Goal: Task Accomplishment & Management: Use online tool/utility

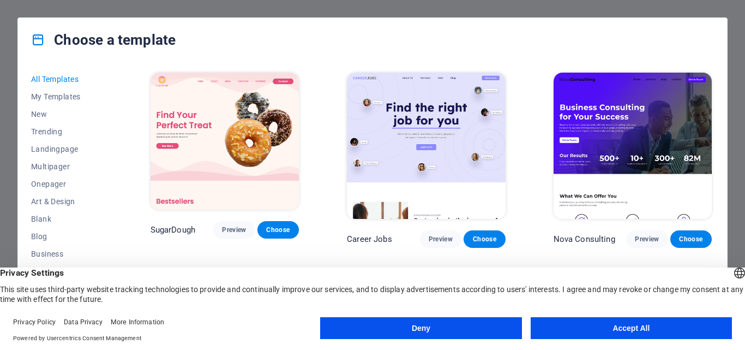
scroll to position [218, 0]
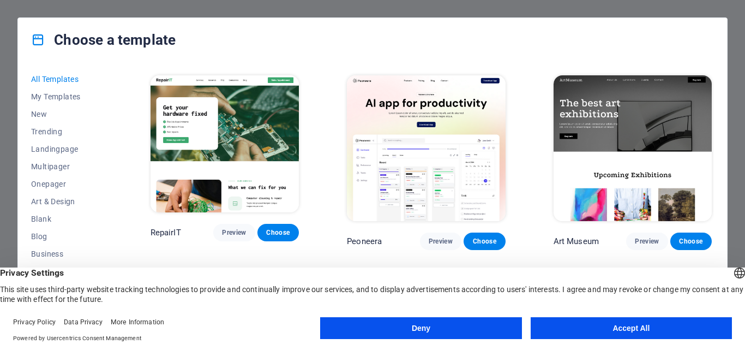
click at [605, 332] on button "Accept All" at bounding box center [631, 328] width 201 height 22
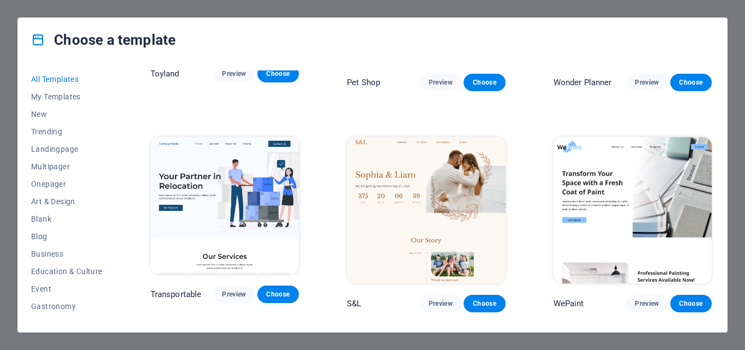
scroll to position [982, 0]
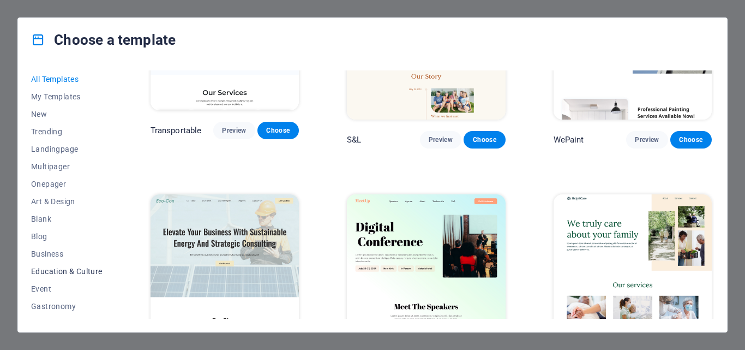
click at [76, 273] on span "Education & Culture" at bounding box center [66, 271] width 71 height 9
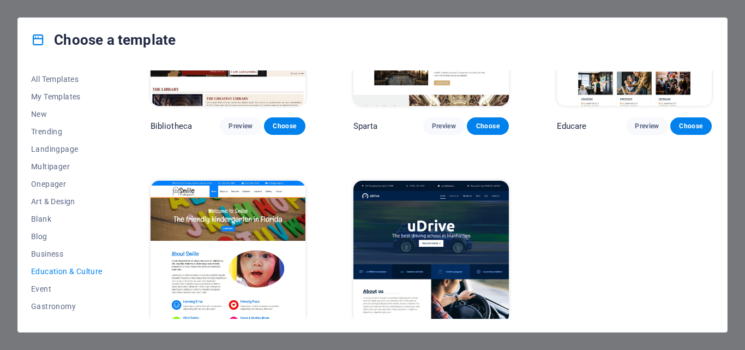
scroll to position [357, 0]
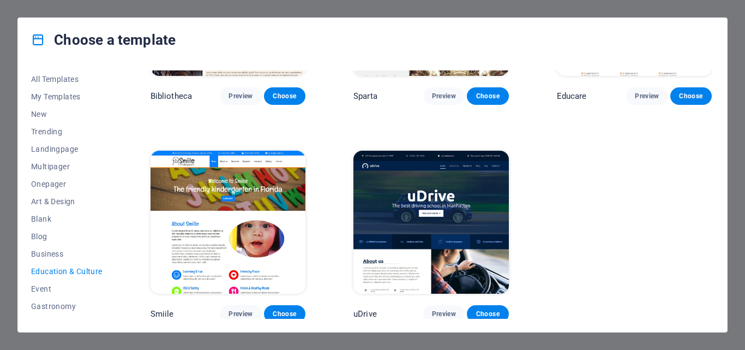
click at [76, 268] on span "Education & Culture" at bounding box center [66, 271] width 71 height 9
click at [208, 232] on img at bounding box center [228, 222] width 155 height 143
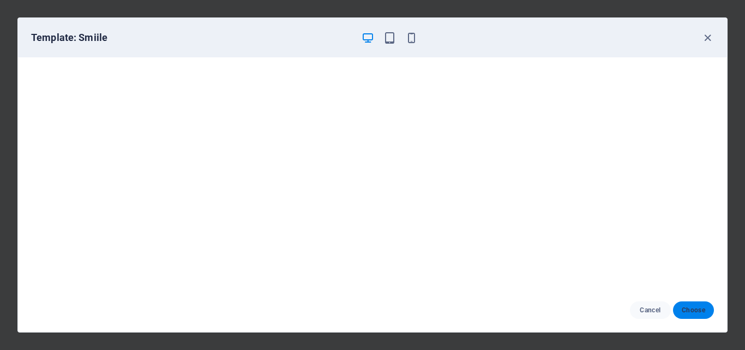
click at [685, 311] on span "Choose" at bounding box center [693, 310] width 23 height 9
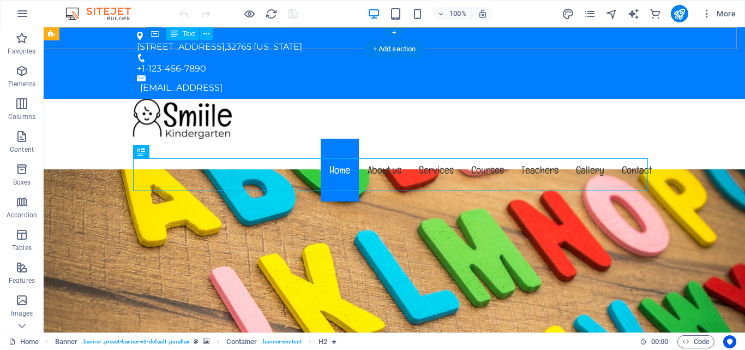
click at [235, 40] on div "[STREET_ADDRESS][US_STATE]" at bounding box center [390, 46] width 506 height 13
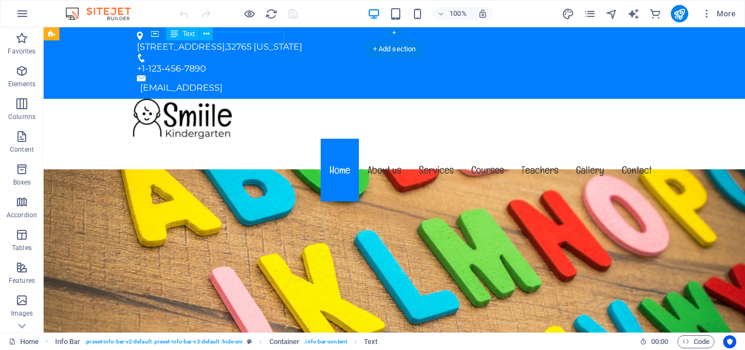
click at [265, 40] on div "[STREET_ADDRESS][US_STATE]" at bounding box center [390, 46] width 506 height 13
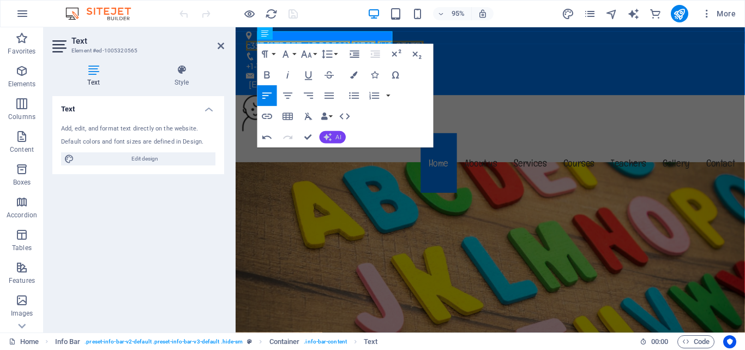
click at [333, 139] on button "AI" at bounding box center [333, 137] width 26 height 13
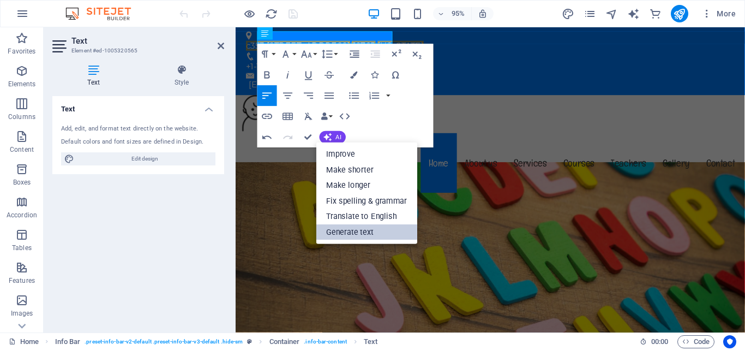
click at [363, 228] on link "Generate text" at bounding box center [367, 232] width 101 height 16
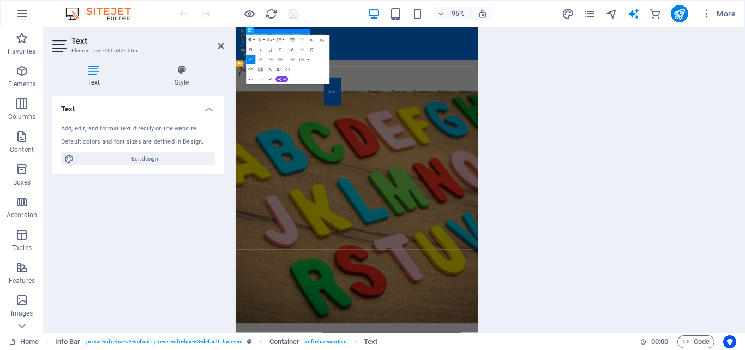
select select "English"
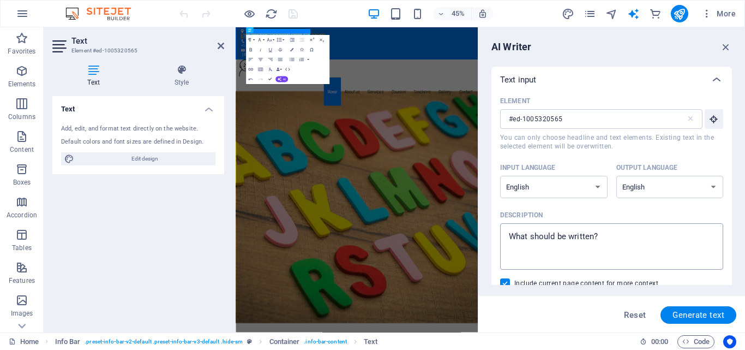
type textarea "x"
drag, startPoint x: 616, startPoint y: 237, endPoint x: 606, endPoint y: 244, distance: 12.1
click at [606, 244] on textarea "Description x ​" at bounding box center [612, 246] width 212 height 35
type textarea "a"
type textarea "x"
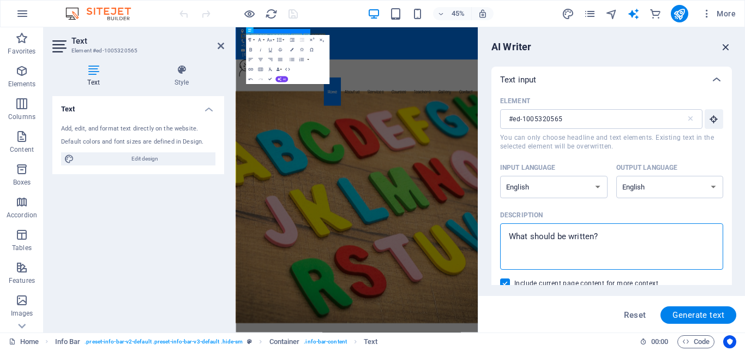
type textarea "x"
click at [725, 47] on icon "button" at bounding box center [726, 47] width 12 height 12
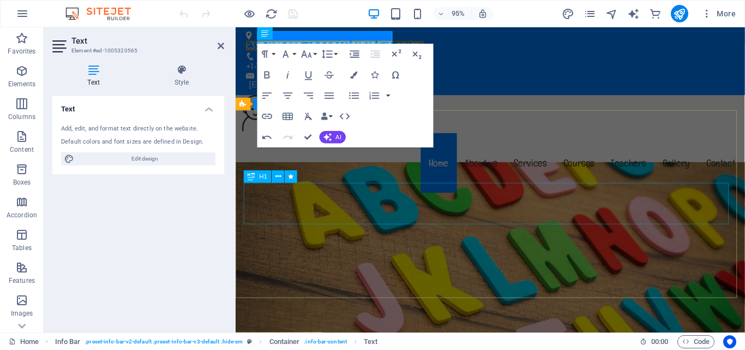
scroll to position [55, 0]
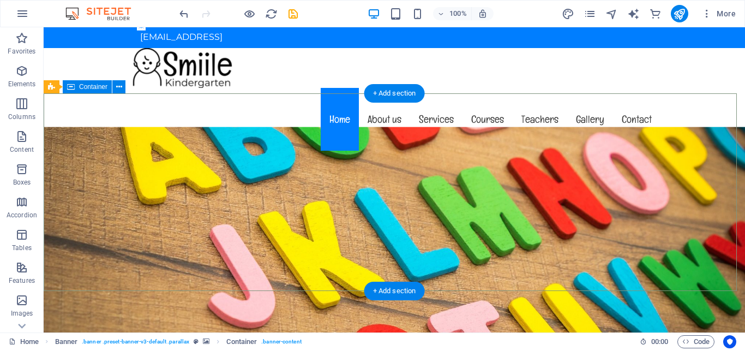
scroll to position [0, 0]
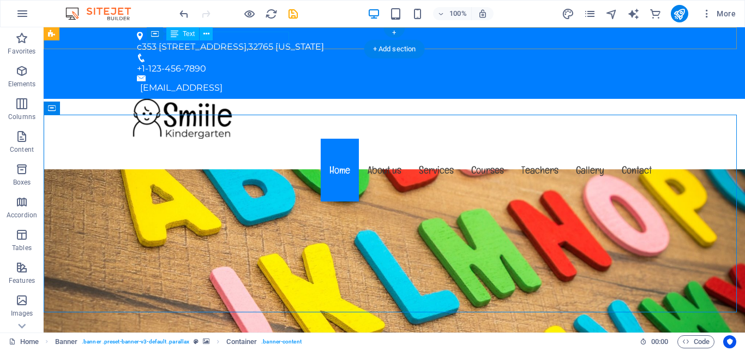
click at [226, 40] on div "c353 [STREET_ADDRESS][US_STATE]" at bounding box center [390, 46] width 506 height 13
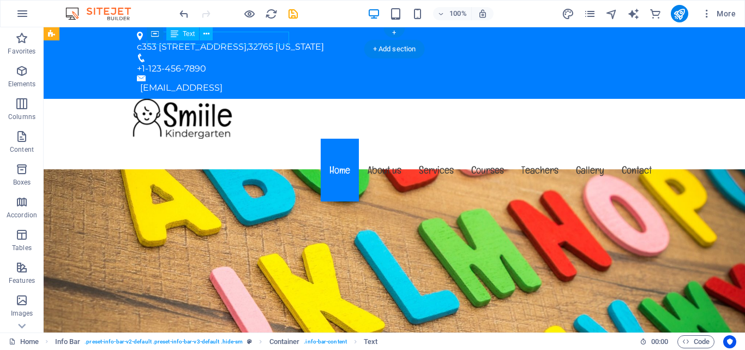
click at [269, 40] on div "c353 [STREET_ADDRESS][US_STATE]" at bounding box center [390, 46] width 506 height 13
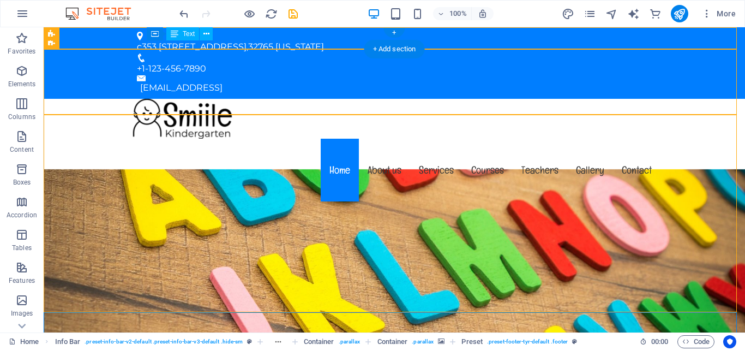
click at [273, 40] on div "c353 [STREET_ADDRESS][US_STATE]" at bounding box center [390, 46] width 506 height 13
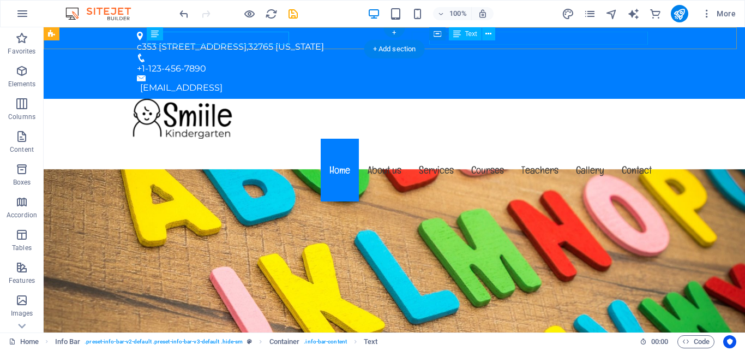
click at [472, 81] on div "[EMAIL_ADDRESS]" at bounding box center [396, 87] width 512 height 13
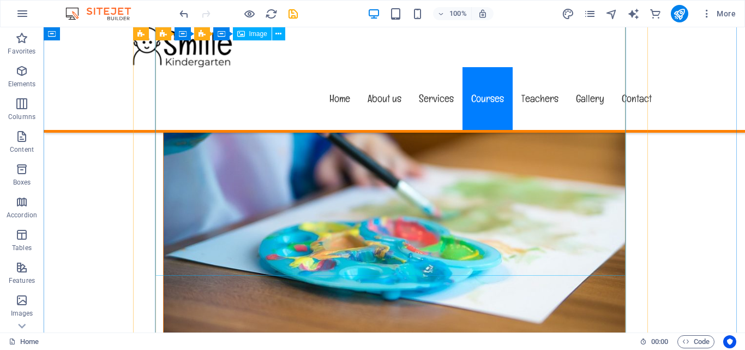
scroll to position [5512, 0]
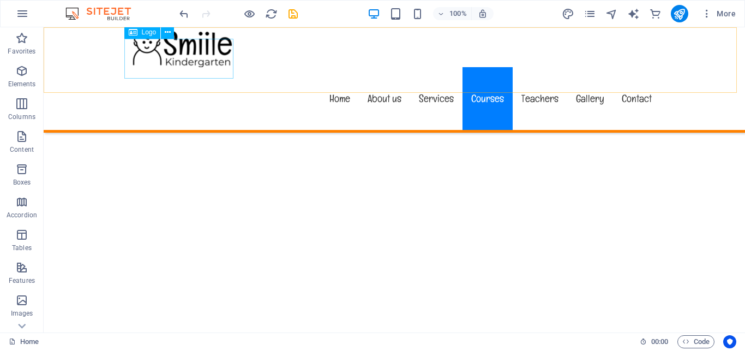
click at [221, 67] on div at bounding box center [394, 47] width 533 height 40
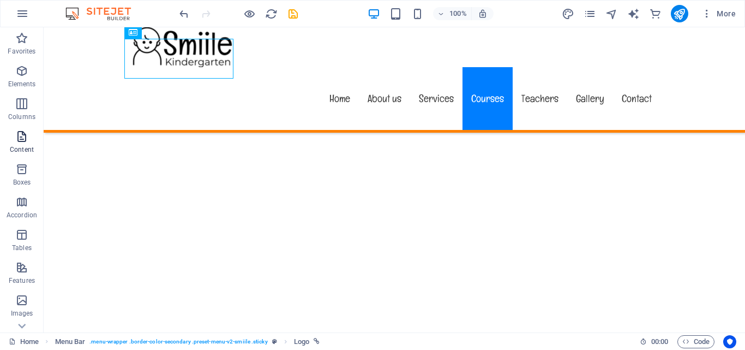
click at [28, 140] on icon "button" at bounding box center [21, 136] width 13 height 13
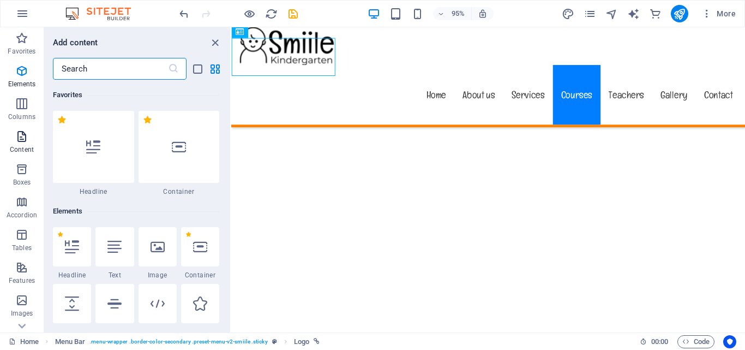
scroll to position [1910, 0]
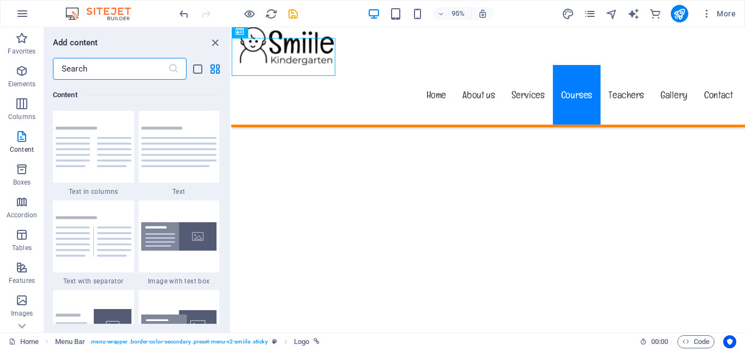
click at [107, 68] on input "text" at bounding box center [110, 69] width 115 height 22
click at [289, 56] on div at bounding box center [502, 47] width 533 height 40
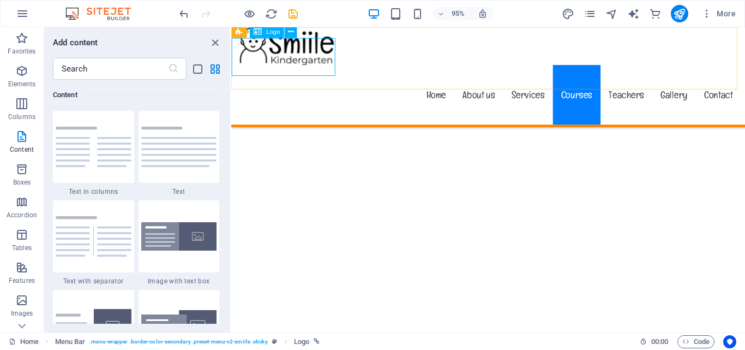
select select "px"
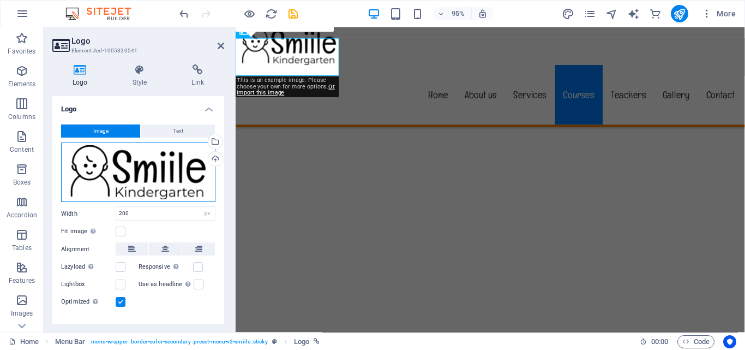
click at [178, 165] on div "Drag files here, click to choose files or select files from Files or our free s…" at bounding box center [138, 172] width 154 height 60
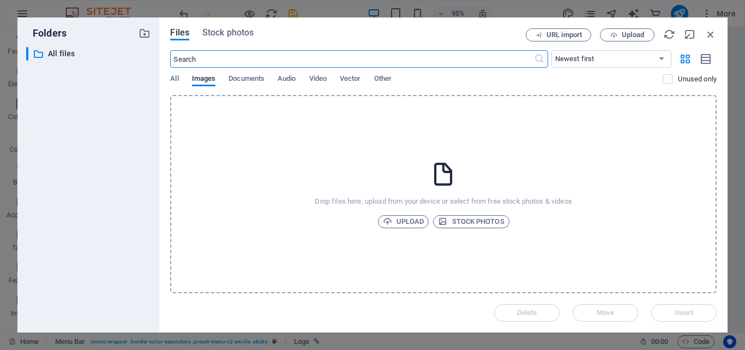
scroll to position [5661, 0]
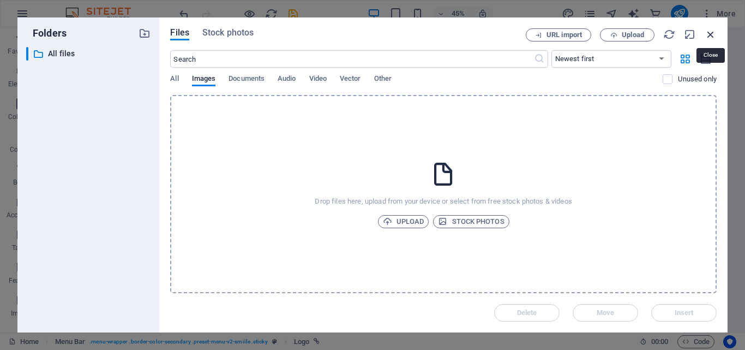
click at [714, 33] on icon "button" at bounding box center [711, 34] width 12 height 12
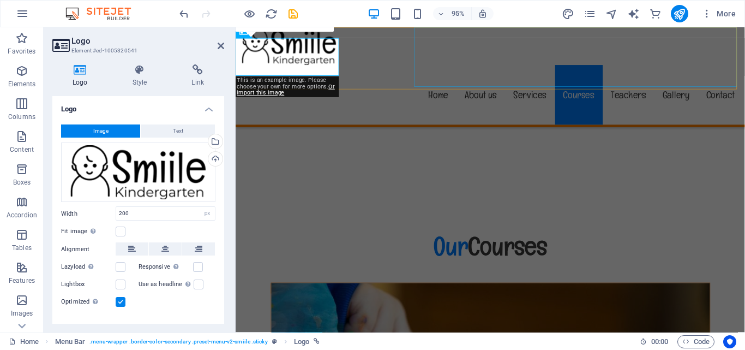
scroll to position [5509, 0]
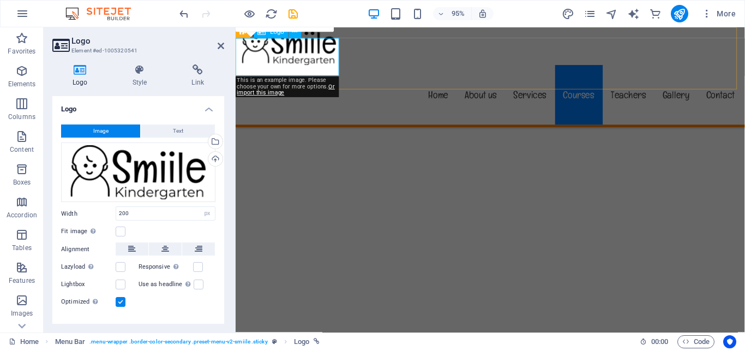
click at [300, 56] on div at bounding box center [504, 47] width 533 height 40
click at [314, 56] on div at bounding box center [504, 47] width 533 height 40
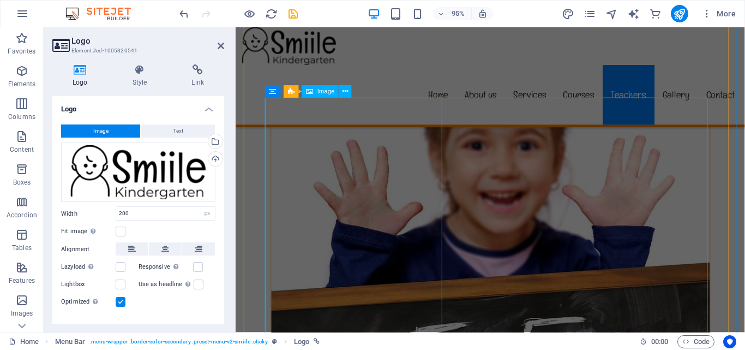
scroll to position [8511, 0]
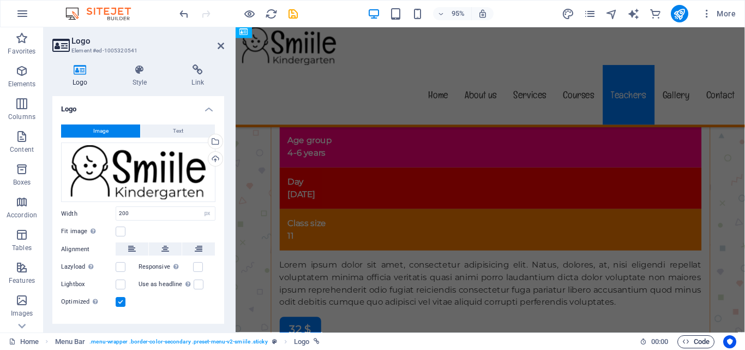
click at [696, 340] on span "Code" at bounding box center [696, 341] width 27 height 13
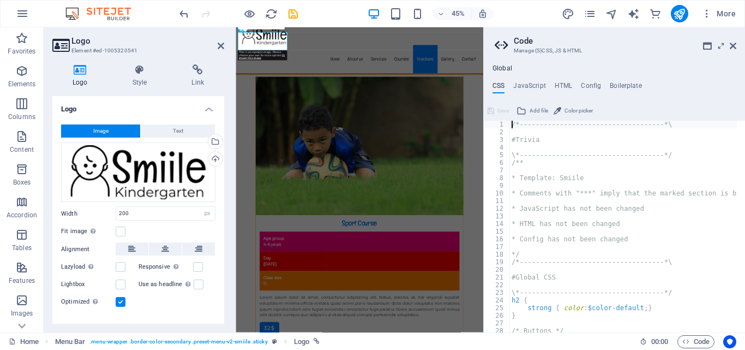
scroll to position [164, 0]
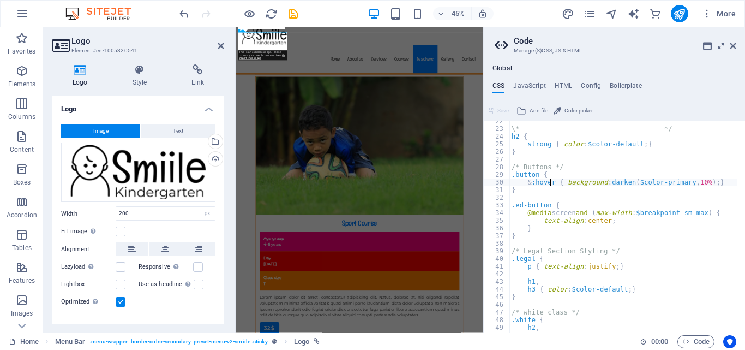
click at [553, 181] on div "\*------------------------------------*/ h2 { strong { color : $color-default ;…" at bounding box center [697, 226] width 374 height 219
type textarea "&:hover { background: darken($color-primary, 10%); }"
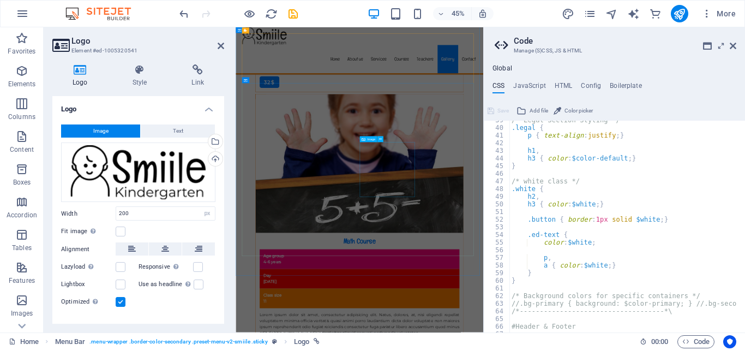
scroll to position [9275, 0]
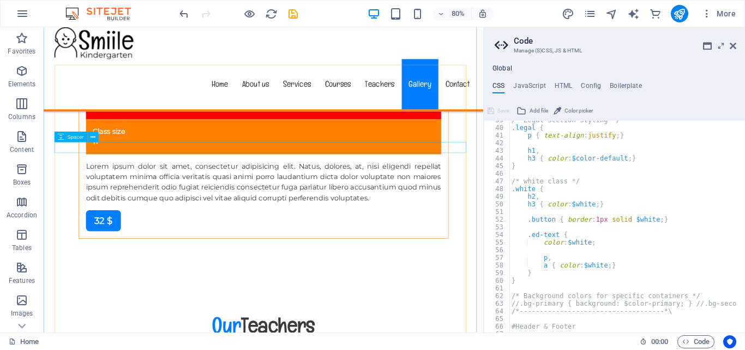
scroll to position [9043, 0]
